Goal: Check status

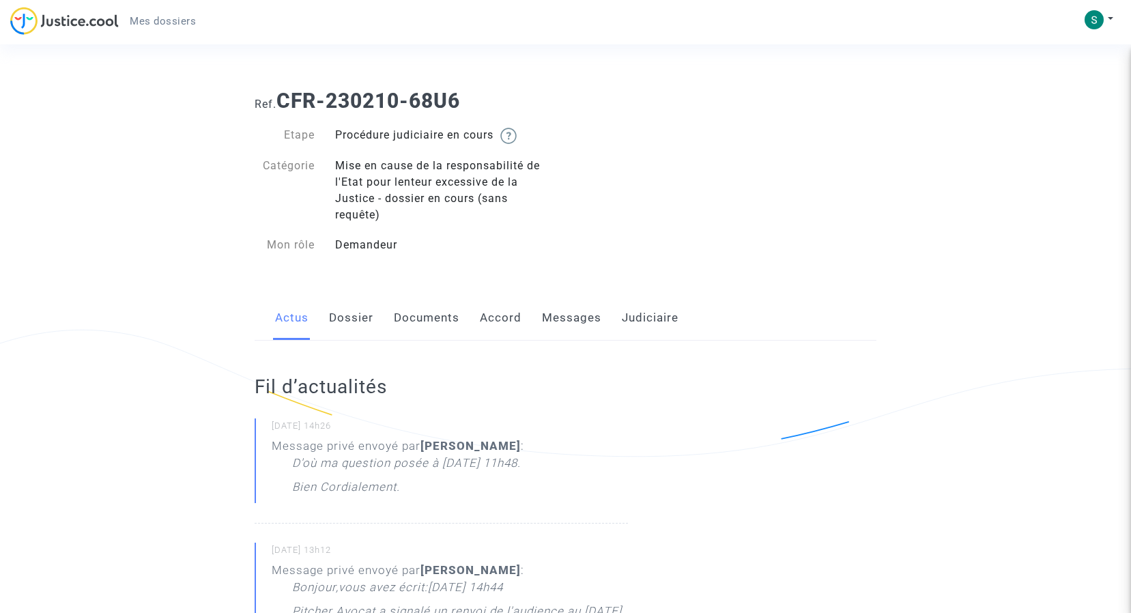
click at [168, 18] on span "Mes dossiers" at bounding box center [163, 21] width 66 height 12
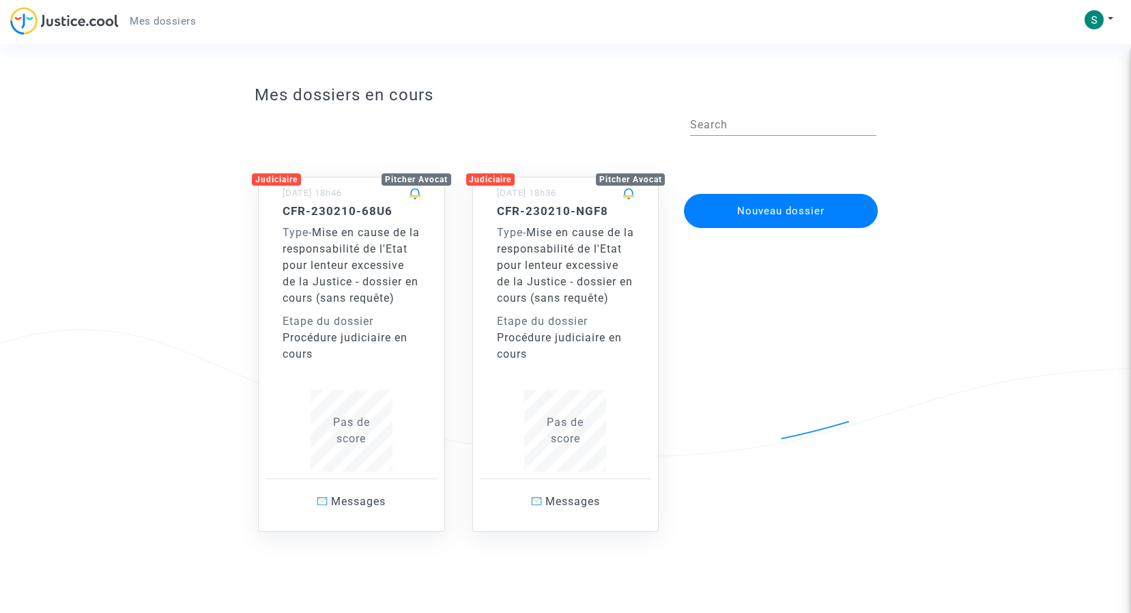
click at [337, 251] on span "Mise en cause de la responsabilité de l'Etat pour lenteur excessive de la Justi…" at bounding box center [351, 265] width 137 height 79
